Goal: Information Seeking & Learning: Check status

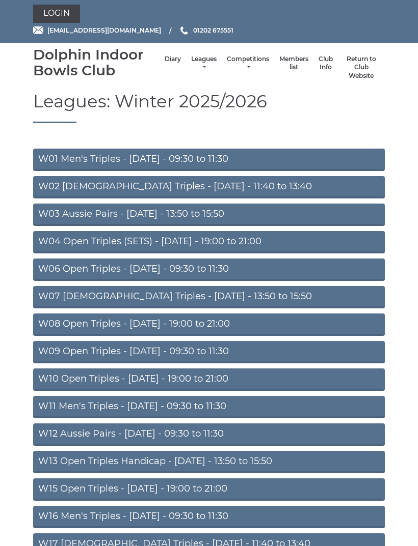
scroll to position [10, 0]
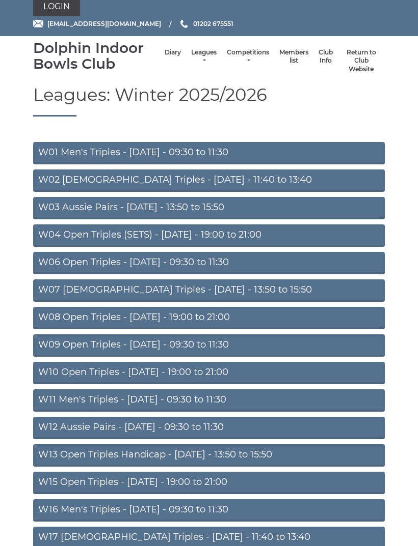
click at [265, 338] on link "W09 Open Triples - [DATE] - 09:30 to 11:30" at bounding box center [208, 346] width 351 height 22
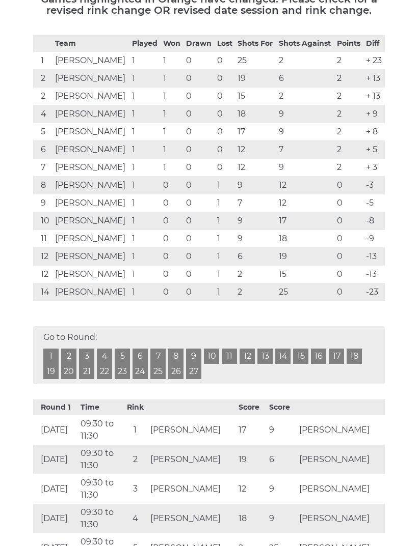
scroll to position [192, 0]
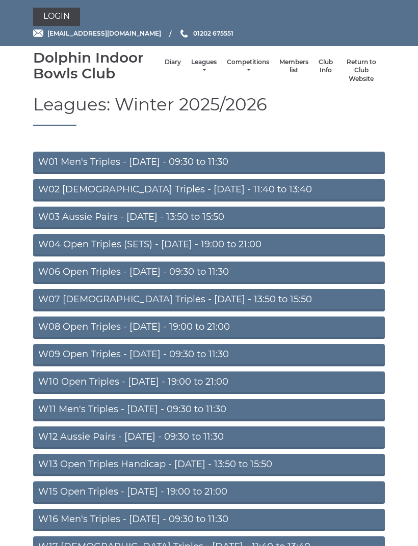
scroll to position [10, 0]
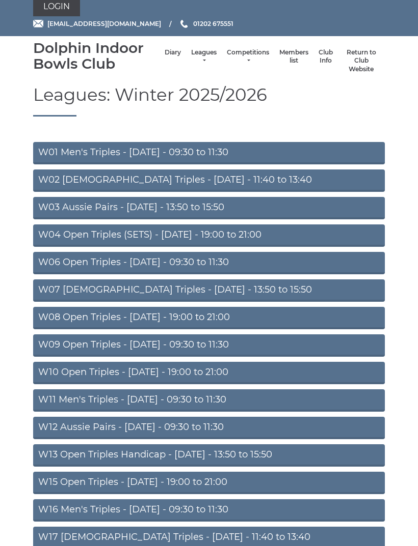
click at [248, 374] on link "W10 Open Triples - [DATE] - 19:00 to 21:00" at bounding box center [208, 373] width 351 height 22
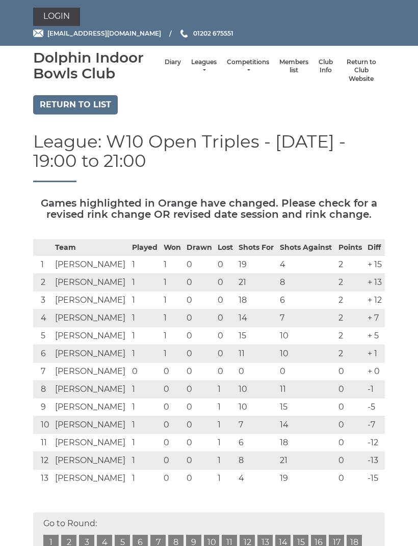
click at [233, 366] on td "0" at bounding box center [225, 372] width 21 height 18
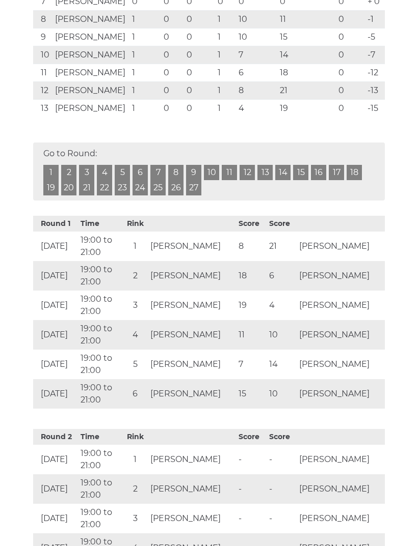
scroll to position [311, 0]
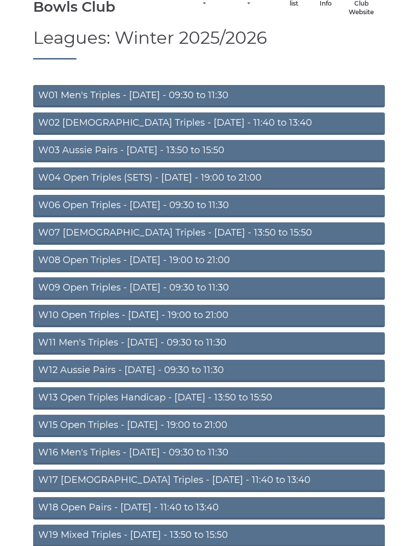
scroll to position [67, 0]
click at [254, 427] on link "W15 Open Triples - Thursday - 19:00 to 21:00" at bounding box center [208, 426] width 351 height 22
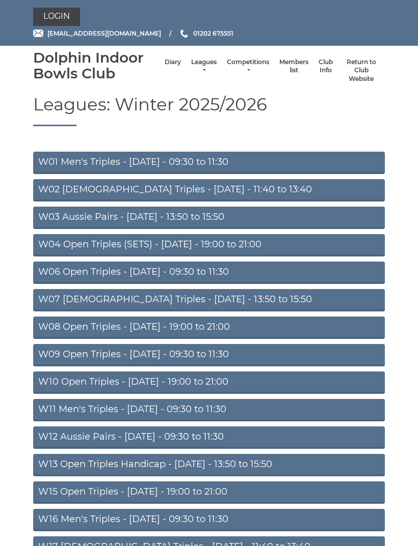
scroll to position [99, 0]
